Goal: Task Accomplishment & Management: Use online tool/utility

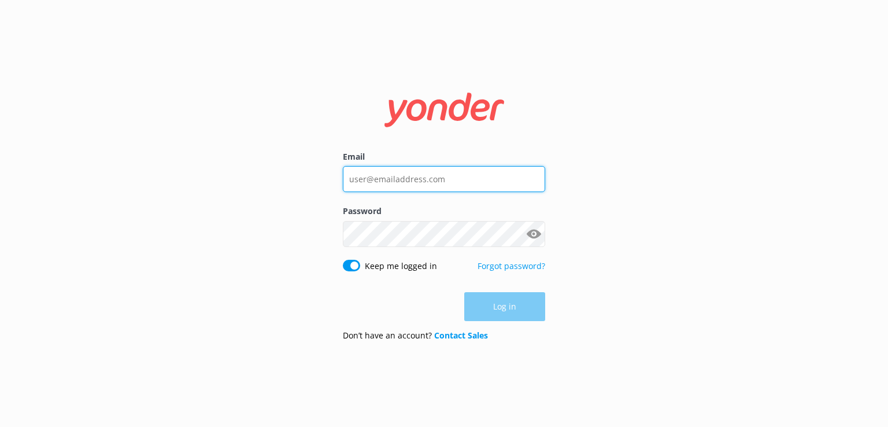
type input "[PERSON_NAME][EMAIL_ADDRESS][DOMAIN_NAME]"
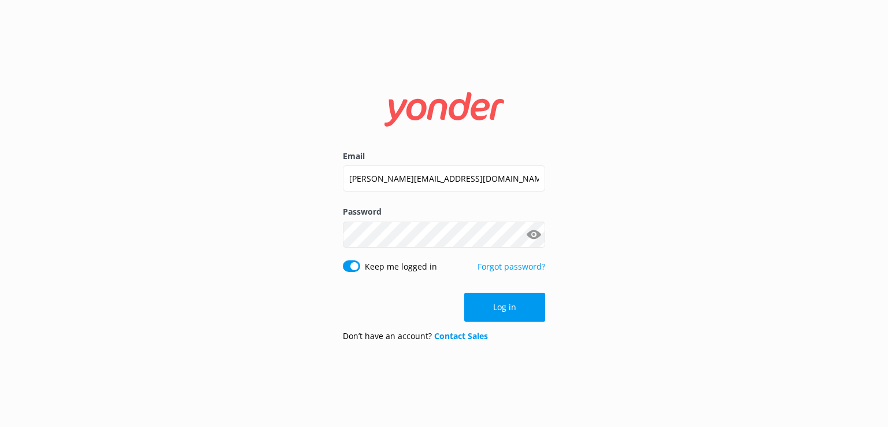
click at [467, 315] on div "Log in" at bounding box center [444, 307] width 202 height 29
click at [503, 305] on button "Log in" at bounding box center [504, 307] width 81 height 29
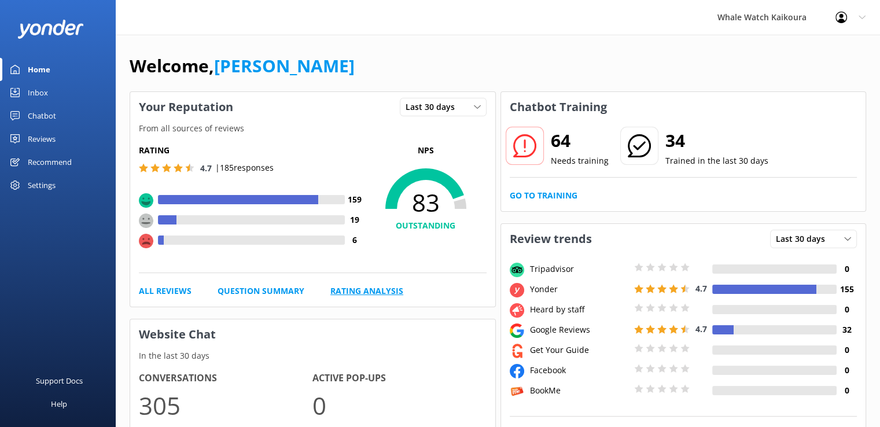
click at [366, 287] on link "Rating Analysis" at bounding box center [366, 291] width 73 height 13
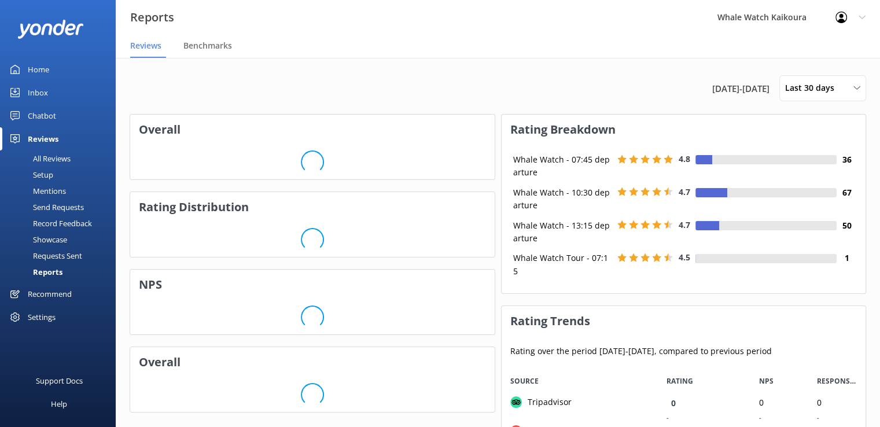
scroll to position [231, 356]
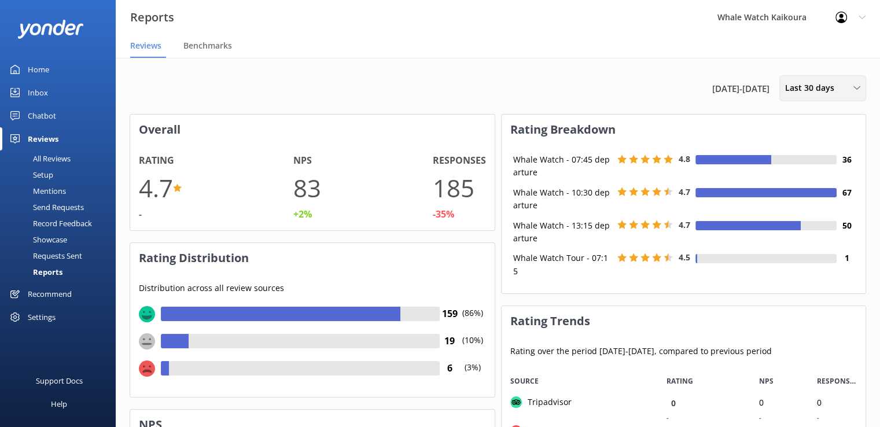
click at [850, 93] on div "Last 30 days" at bounding box center [822, 88] width 81 height 13
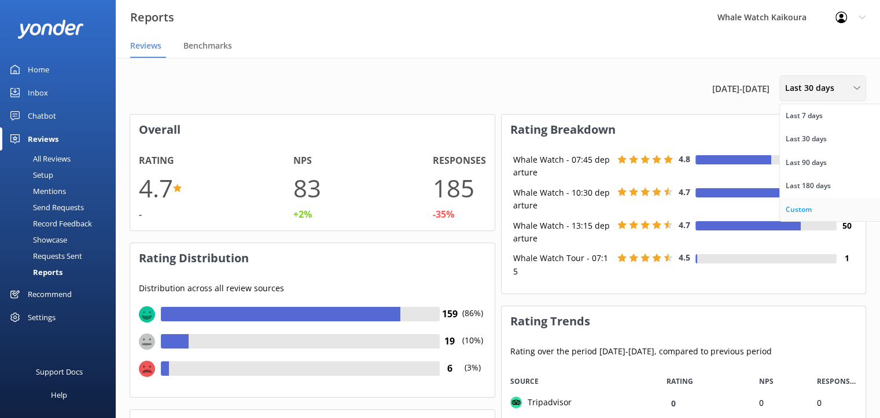
click at [807, 206] on div "Custom" at bounding box center [798, 210] width 26 height 12
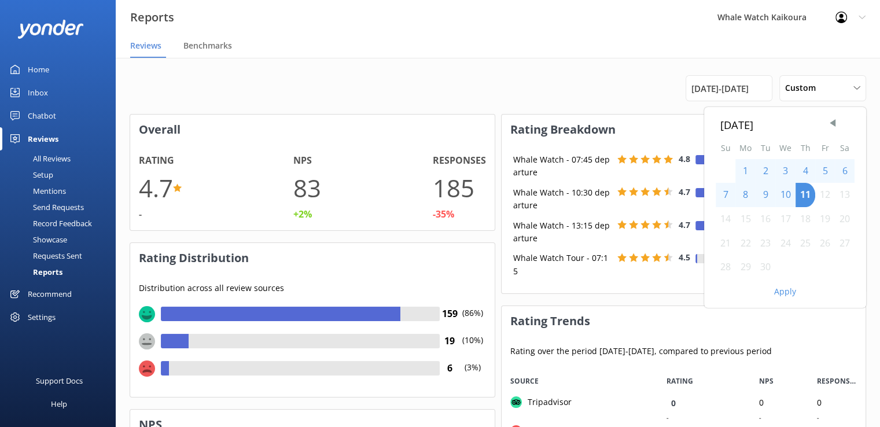
click at [747, 165] on div "1" at bounding box center [745, 171] width 20 height 24
click at [803, 194] on div "11" at bounding box center [805, 195] width 20 height 24
click at [743, 171] on div "1" at bounding box center [745, 171] width 20 height 24
click at [803, 191] on div "11" at bounding box center [805, 195] width 20 height 24
click at [745, 170] on div "1" at bounding box center [745, 171] width 20 height 24
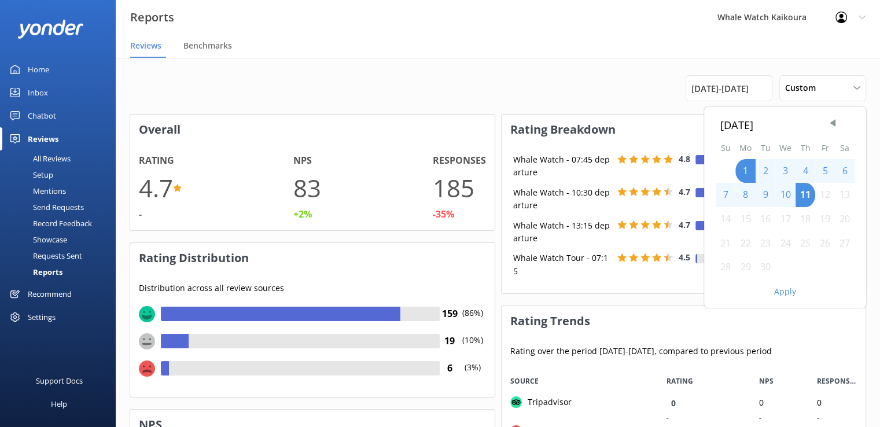
click at [777, 292] on button "Apply" at bounding box center [785, 291] width 22 height 8
